Goal: Find specific page/section: Find specific page/section

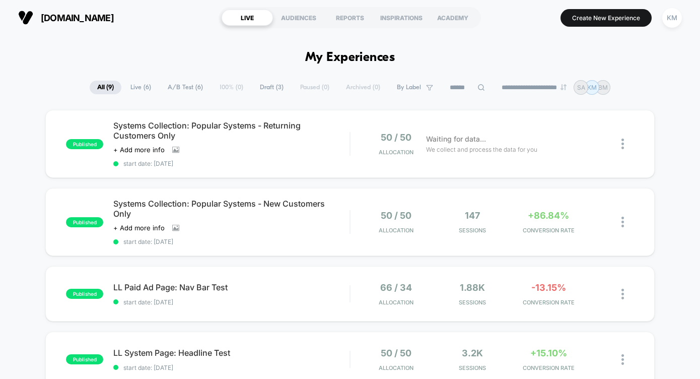
click at [175, 85] on span "A/B Test ( 6 )" at bounding box center [185, 88] width 50 height 14
click at [268, 88] on span "Draft ( 3 )" at bounding box center [272, 88] width 39 height 14
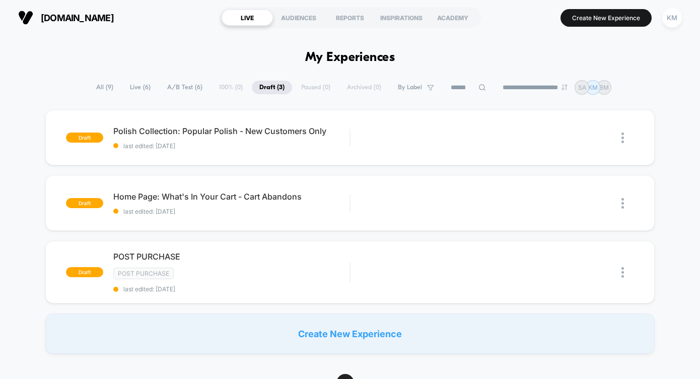
click at [100, 83] on span "All ( 9 )" at bounding box center [105, 88] width 32 height 14
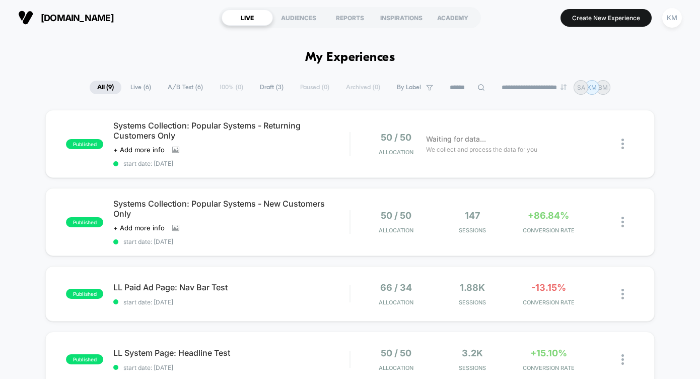
click at [173, 86] on span "A/B Test ( 6 )" at bounding box center [185, 88] width 50 height 14
click at [186, 203] on span "Systems Collection: Popular Systems - New Customers Only" at bounding box center [231, 208] width 236 height 20
